Goal: Ask a question

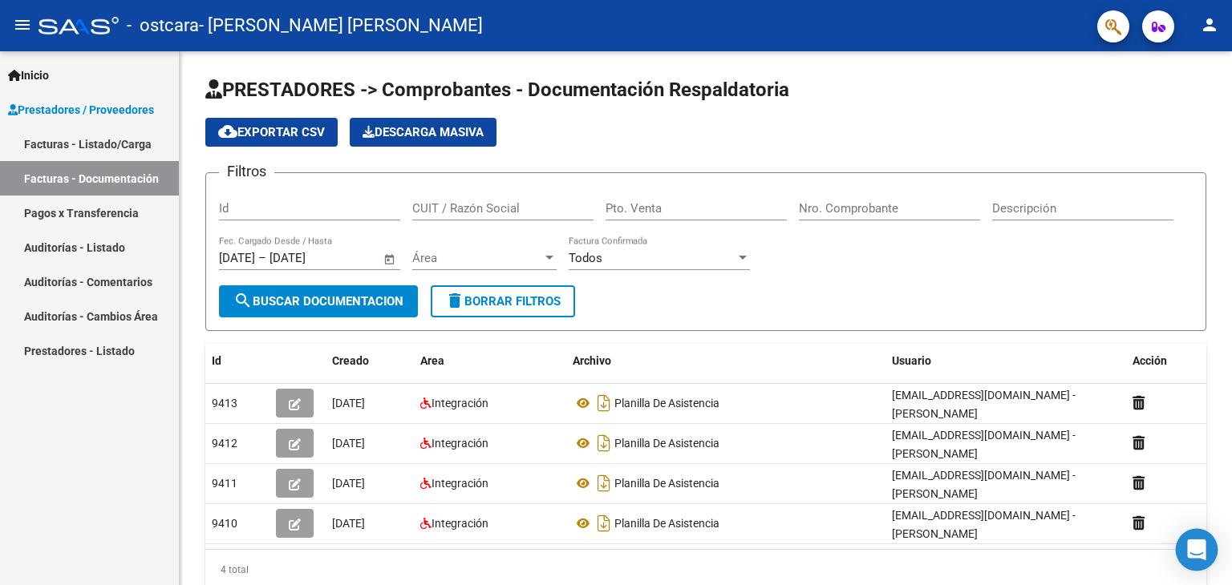
click at [1200, 552] on icon "Open Intercom Messenger" at bounding box center [1196, 550] width 21 height 21
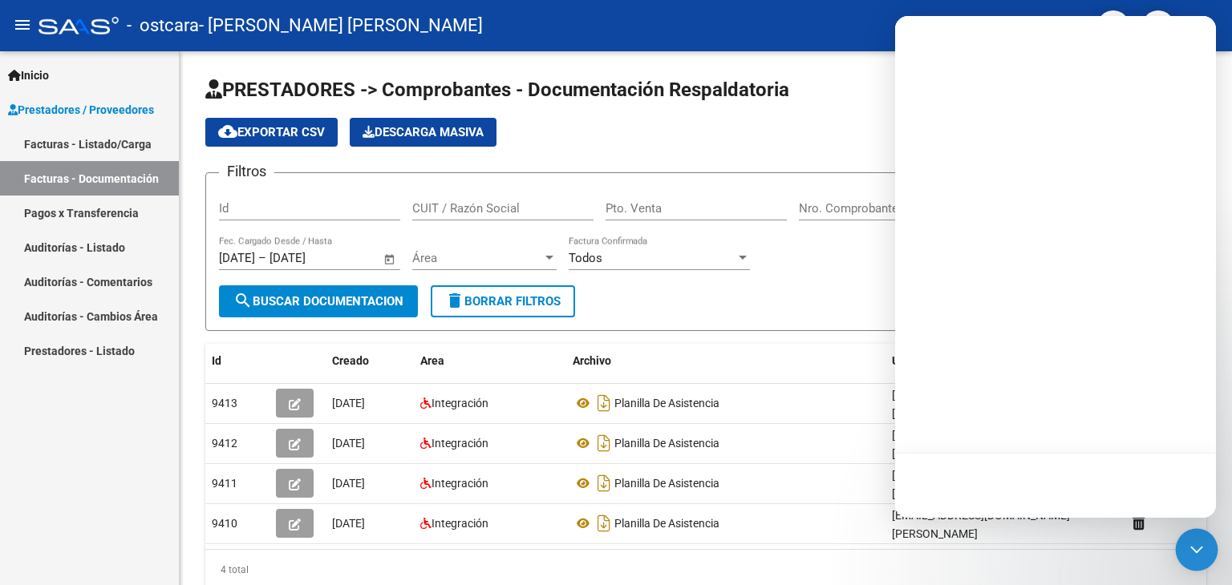
click at [1200, 552] on icon "Open Intercom Messenger" at bounding box center [1196, 550] width 21 height 21
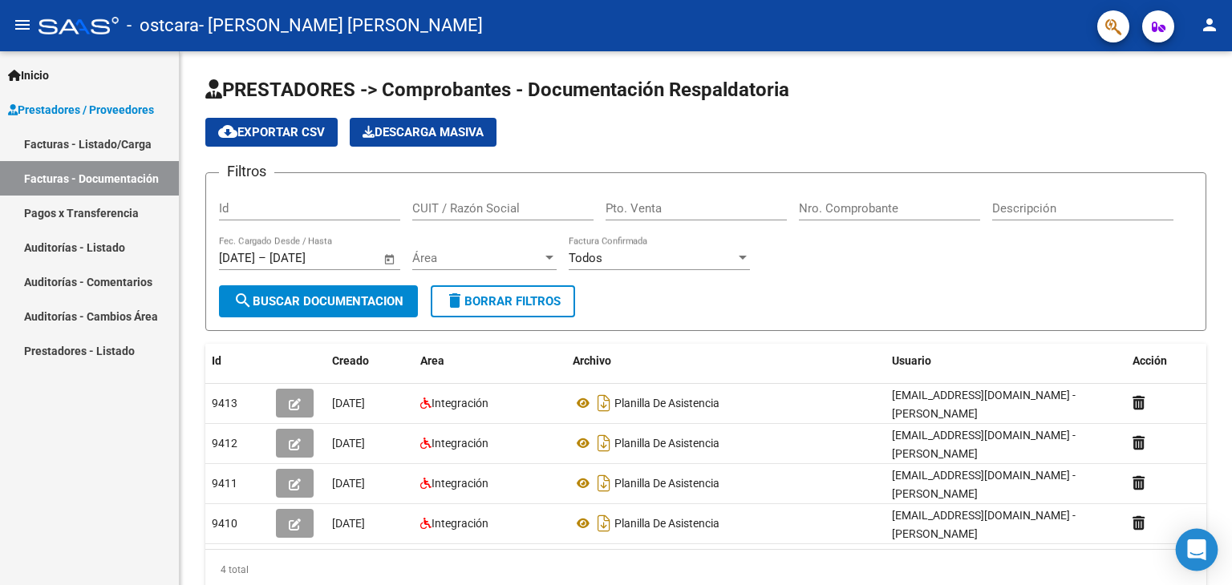
click at [1200, 552] on icon "Open Intercom Messenger" at bounding box center [1196, 550] width 21 height 21
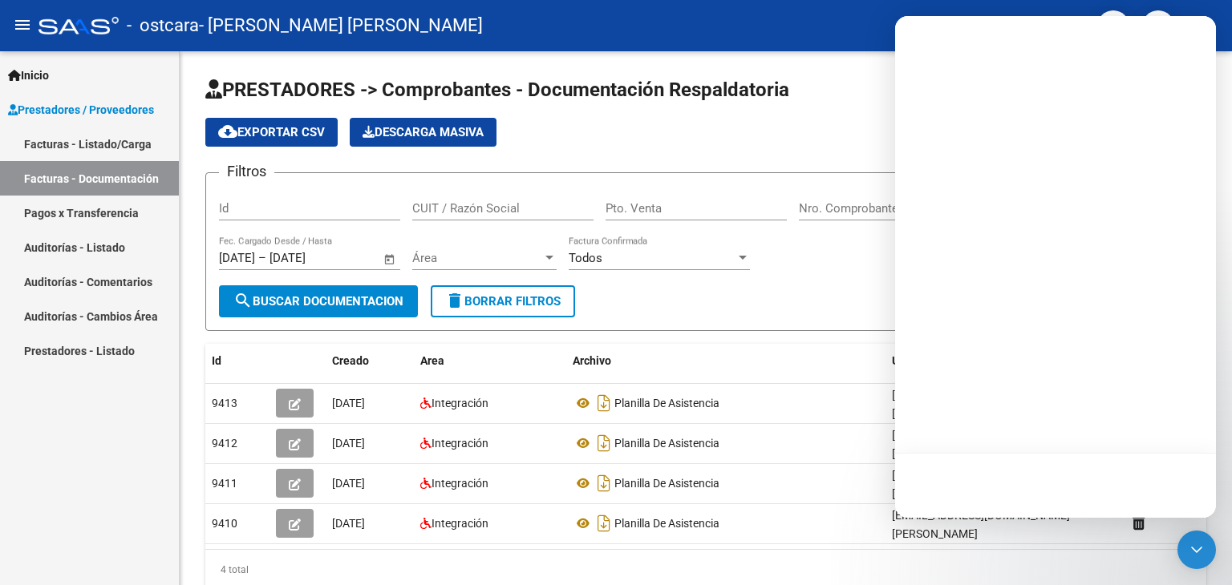
click at [1142, 314] on div at bounding box center [1055, 267] width 321 height 502
click at [1203, 470] on div at bounding box center [1055, 485] width 321 height 65
click at [1203, 469] on div at bounding box center [1055, 485] width 321 height 65
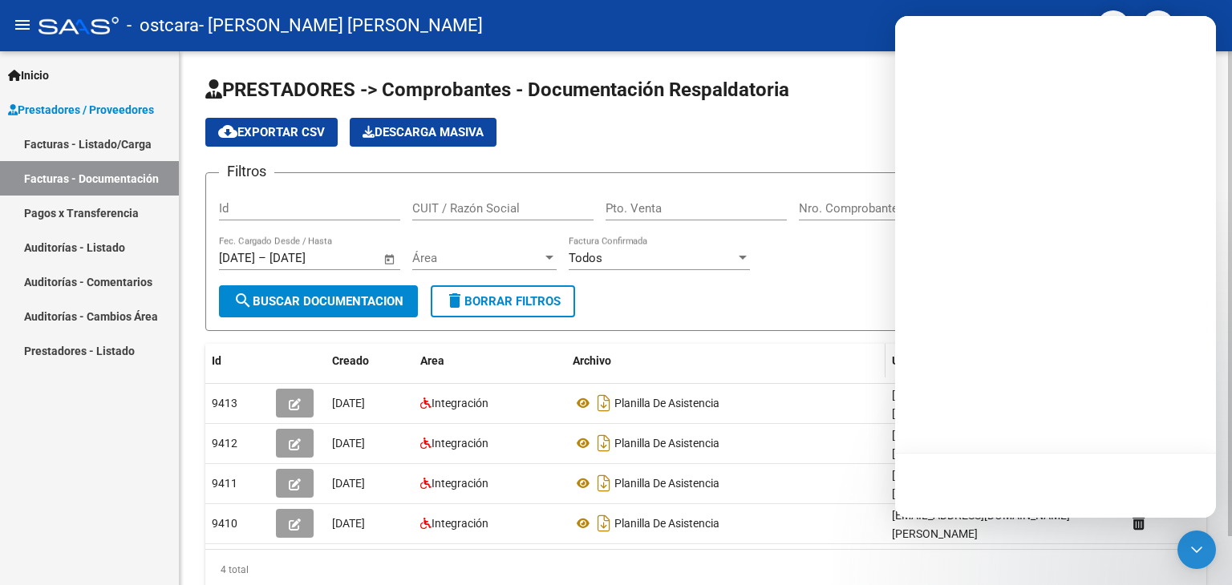
click at [802, 357] on div "Archivo" at bounding box center [725, 361] width 306 height 18
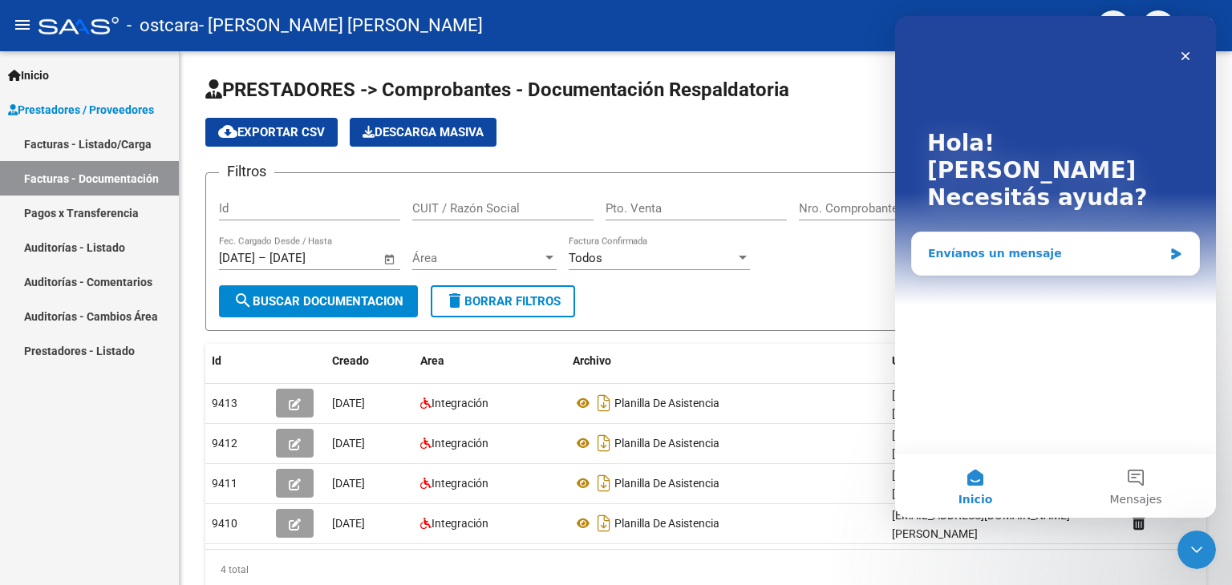
click at [995, 245] on div "Envíanos un mensaje" at bounding box center [1045, 253] width 235 height 17
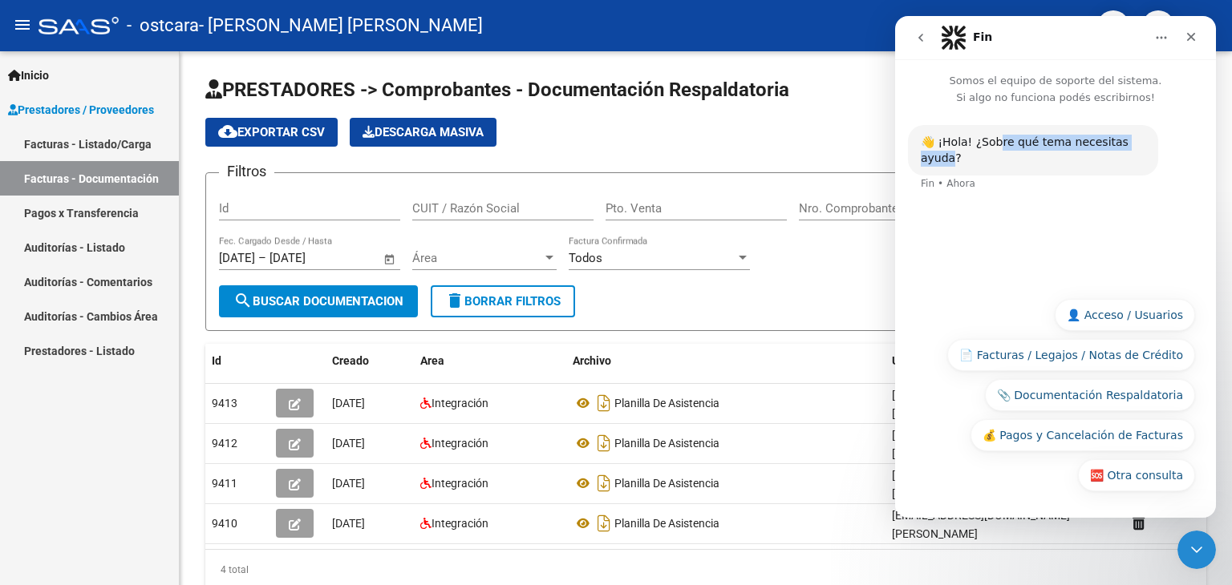
drag, startPoint x: 995, startPoint y: 227, endPoint x: 1137, endPoint y: 159, distance: 157.4
click at [1137, 159] on div "👋 ¡Hola! ¿Sobre qué tema necesitas ayuda? Fin • [GEOGRAPHIC_DATA]" at bounding box center [1055, 197] width 321 height 183
click at [1195, 38] on icon "Cerrar" at bounding box center [1190, 36] width 13 height 13
